Goal: Find specific page/section: Find specific page/section

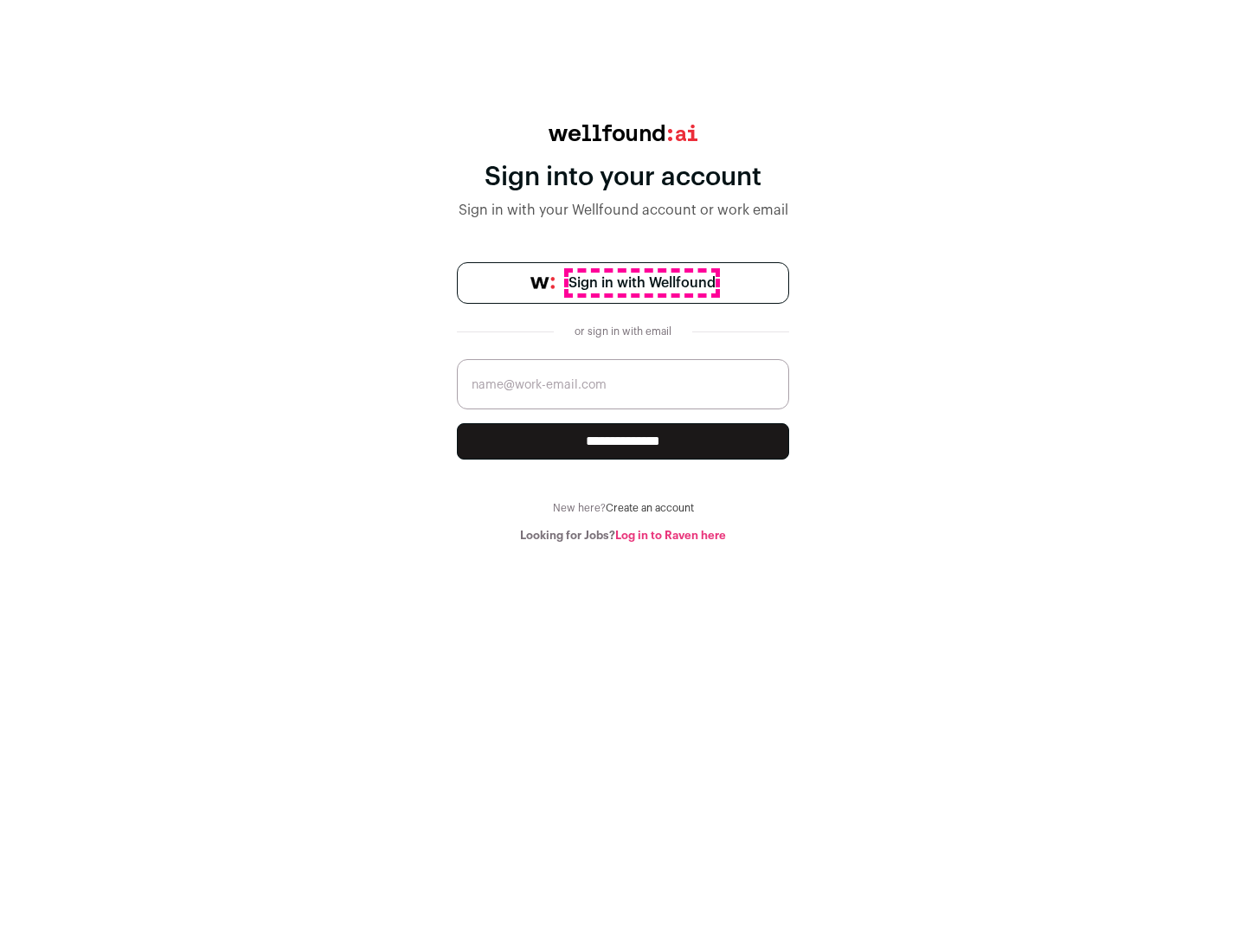
click at [641, 283] on span "Sign in with Wellfound" at bounding box center [641, 283] width 147 height 21
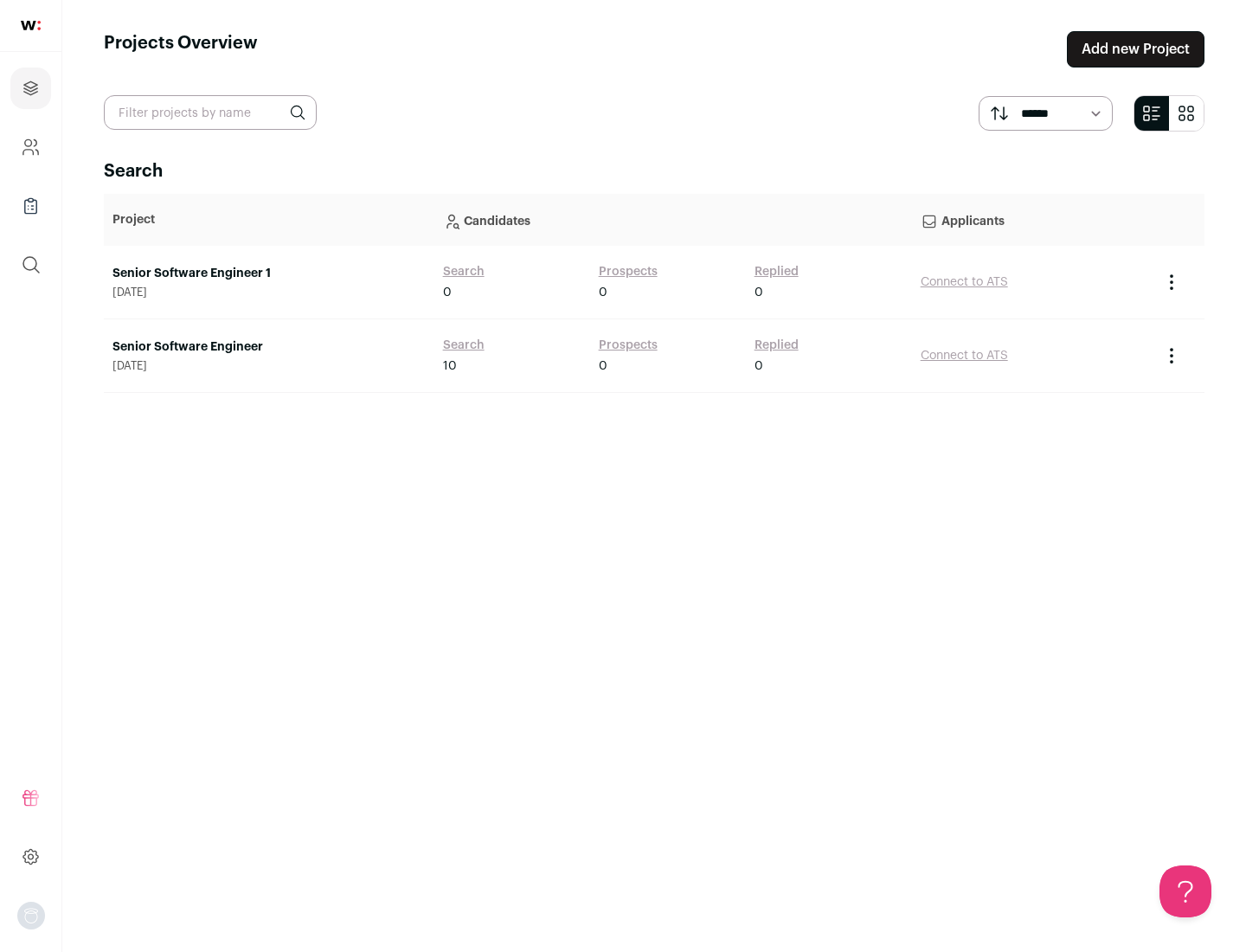
click at [268, 347] on link "Senior Software Engineer" at bounding box center [269, 347] width 313 height 18
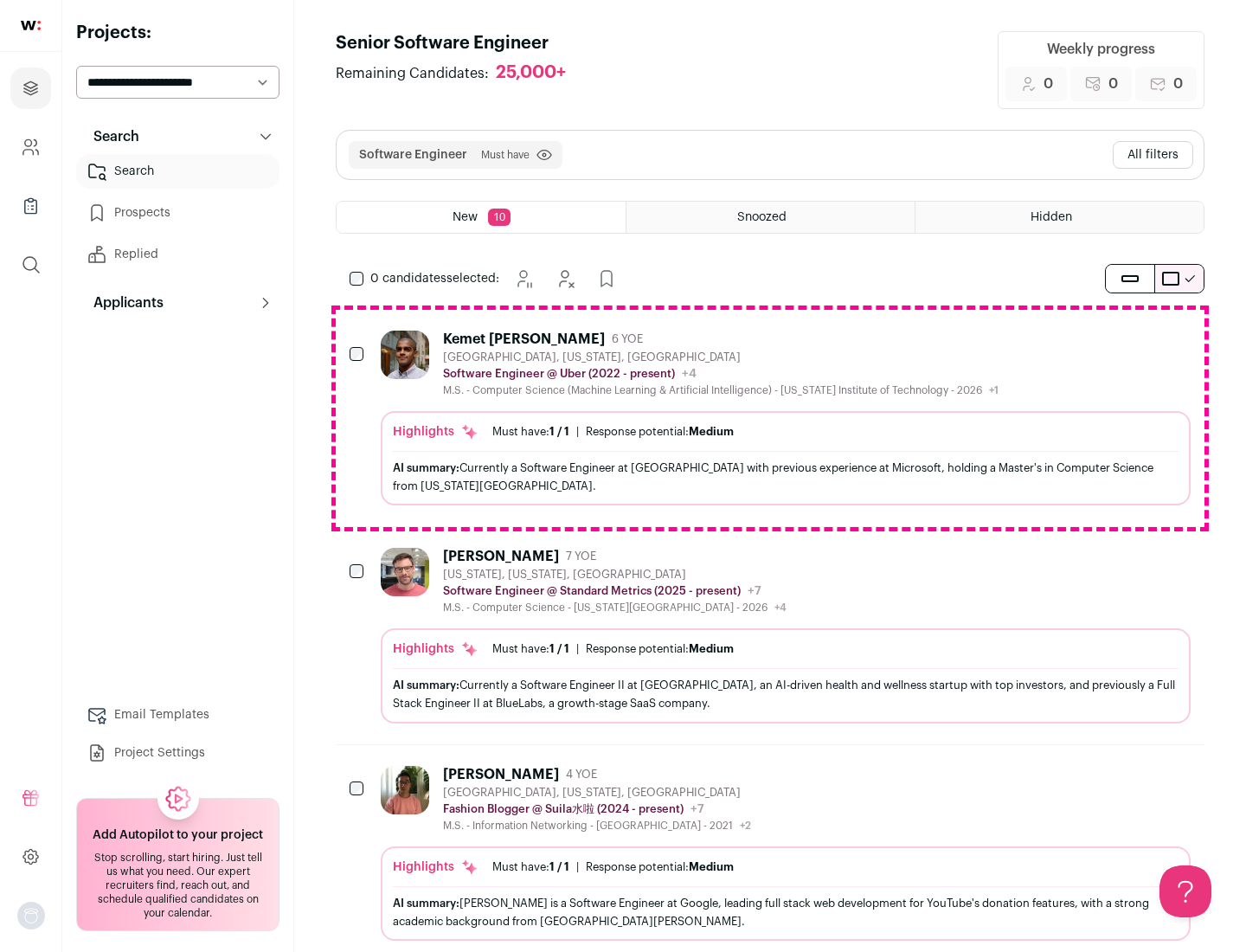
click at [770, 418] on div "Highlights Must have: 1 / 1 How many must haves have been fulfilled? | Response…" at bounding box center [785, 458] width 810 height 94
